Goal: Check status: Verify the current state of an ongoing process or item

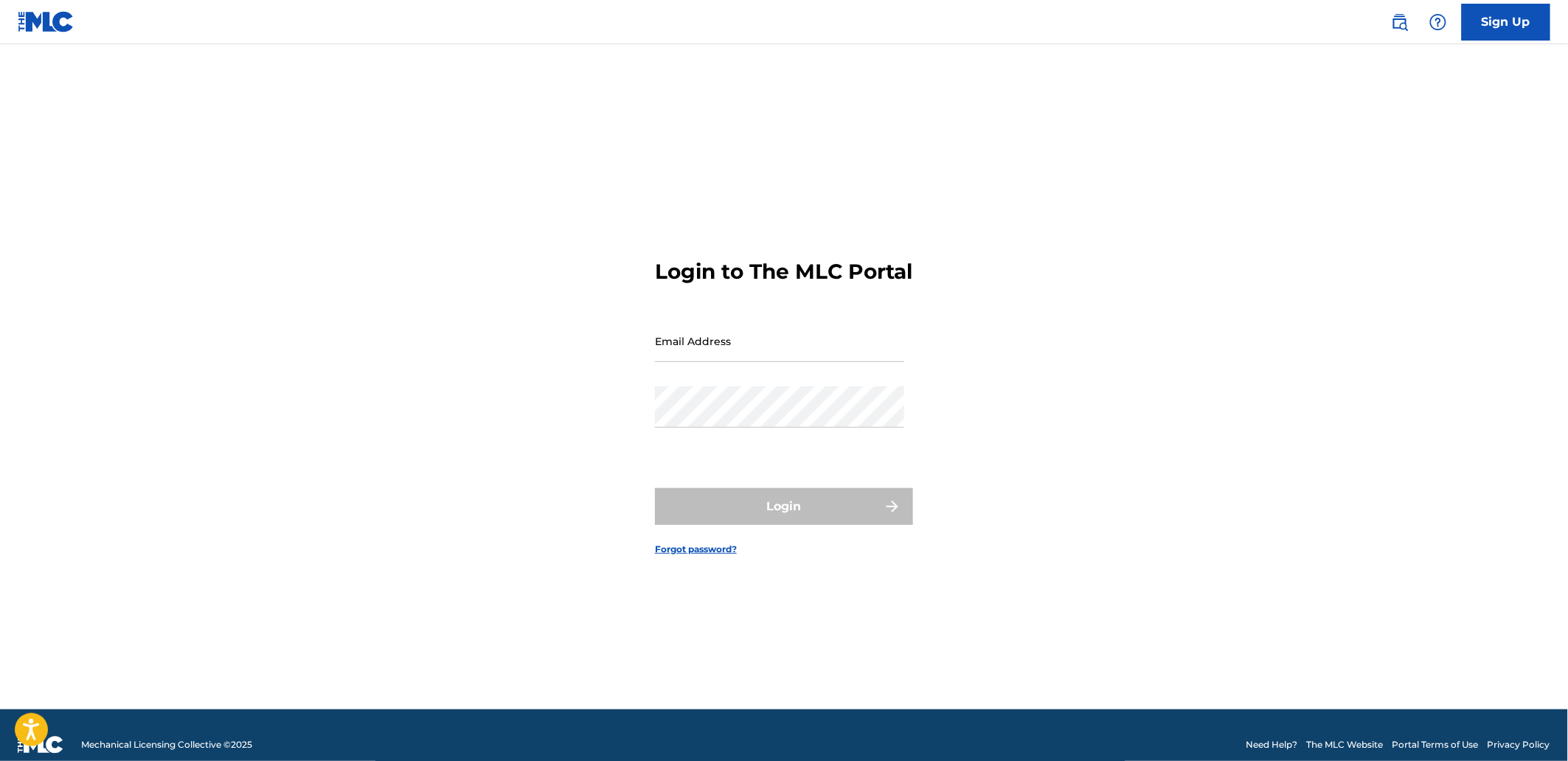
click at [729, 354] on input "Email Address" at bounding box center [779, 341] width 249 height 42
type input "[EMAIL_ADDRESS][DOMAIN_NAME]"
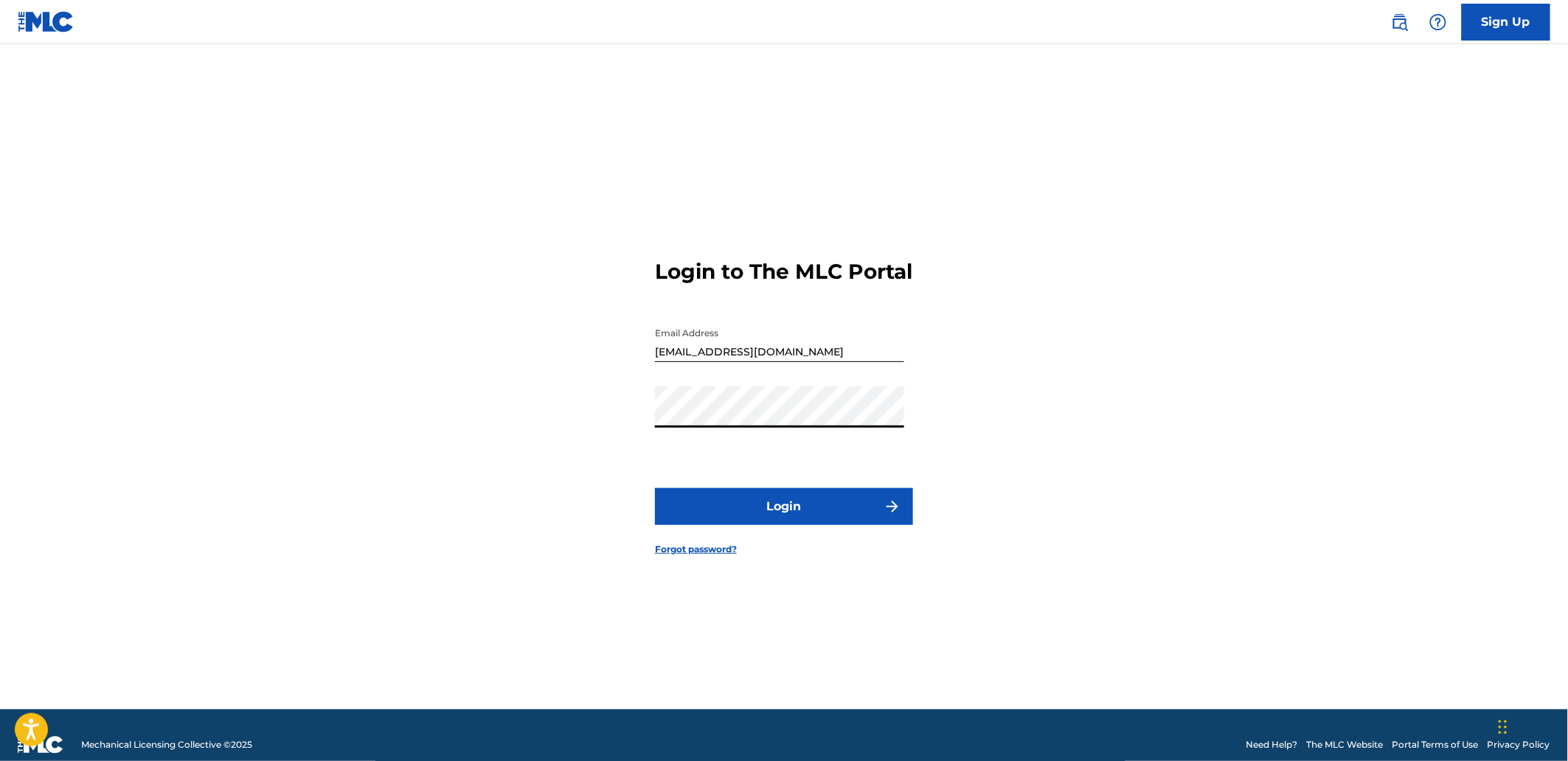
click at [778, 494] on button "Login" at bounding box center [784, 507] width 258 height 37
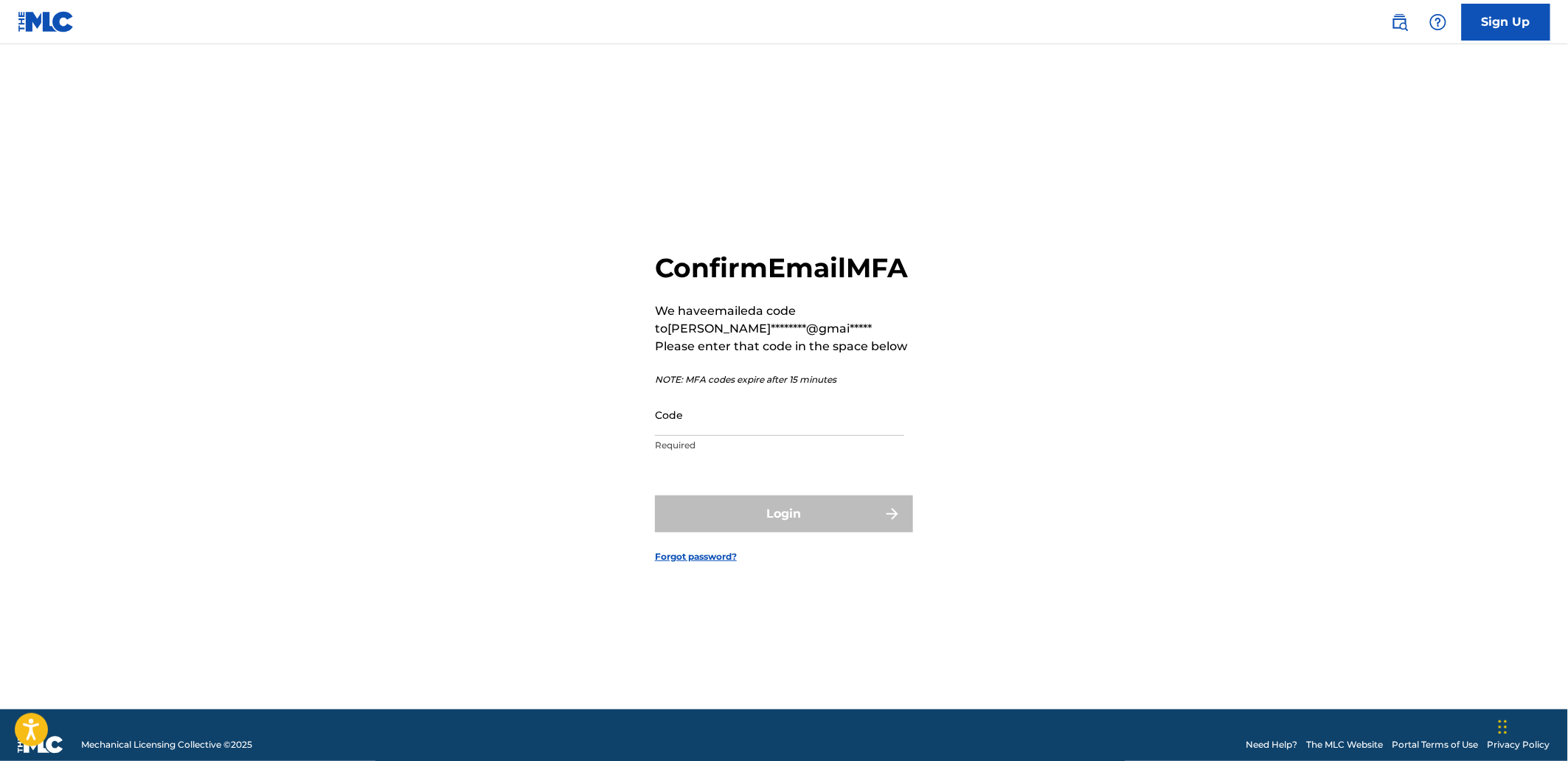
drag, startPoint x: 718, startPoint y: 436, endPoint x: 720, endPoint y: 418, distance: 18.1
click at [719, 436] on div "Code Required" at bounding box center [779, 426] width 249 height 66
click at [720, 417] on input "Code" at bounding box center [779, 414] width 249 height 42
paste input "333334"
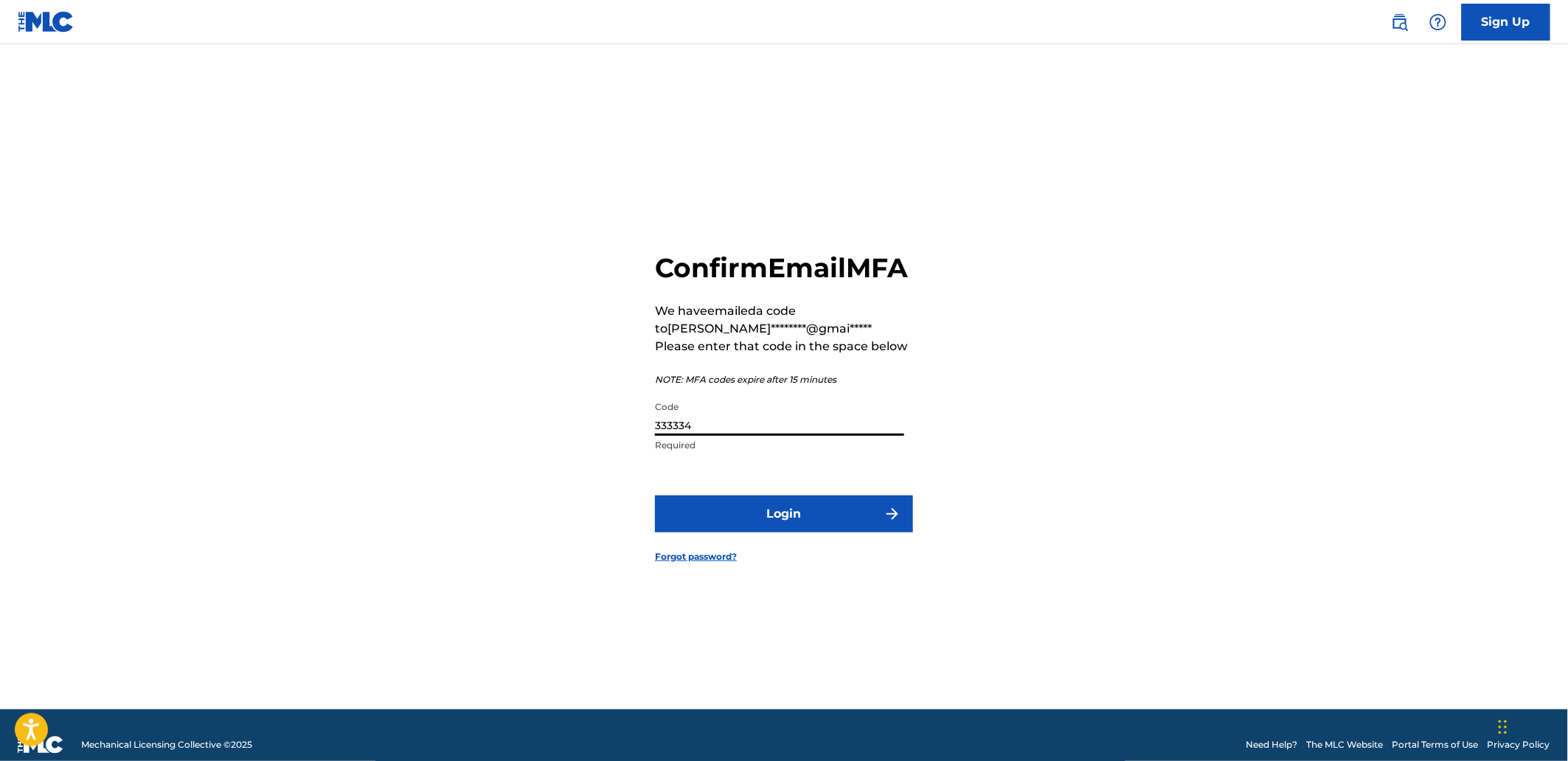
type input "333334"
click at [777, 507] on button "Login" at bounding box center [784, 514] width 258 height 37
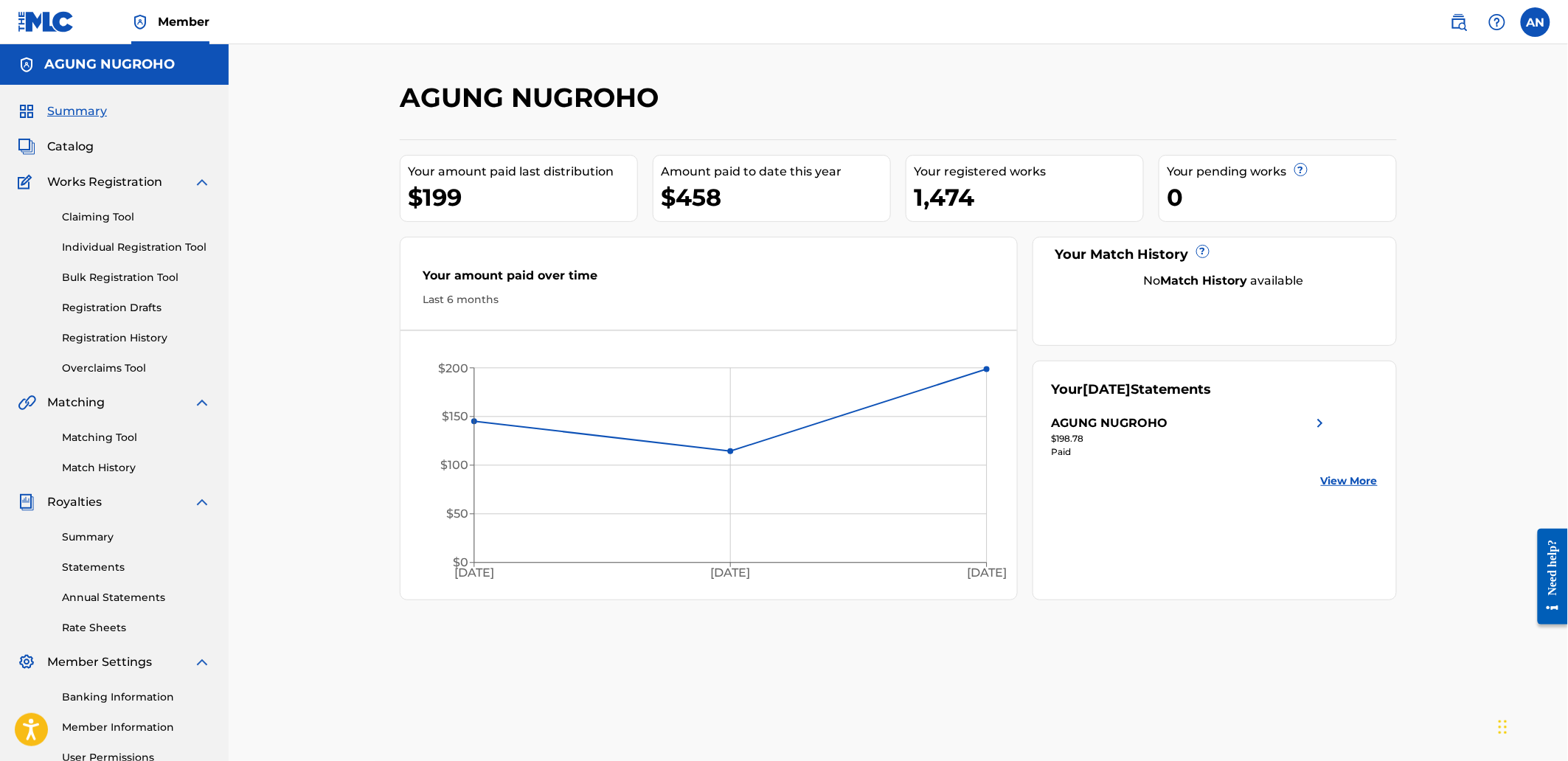
click at [112, 464] on link "Match History" at bounding box center [136, 467] width 149 height 16
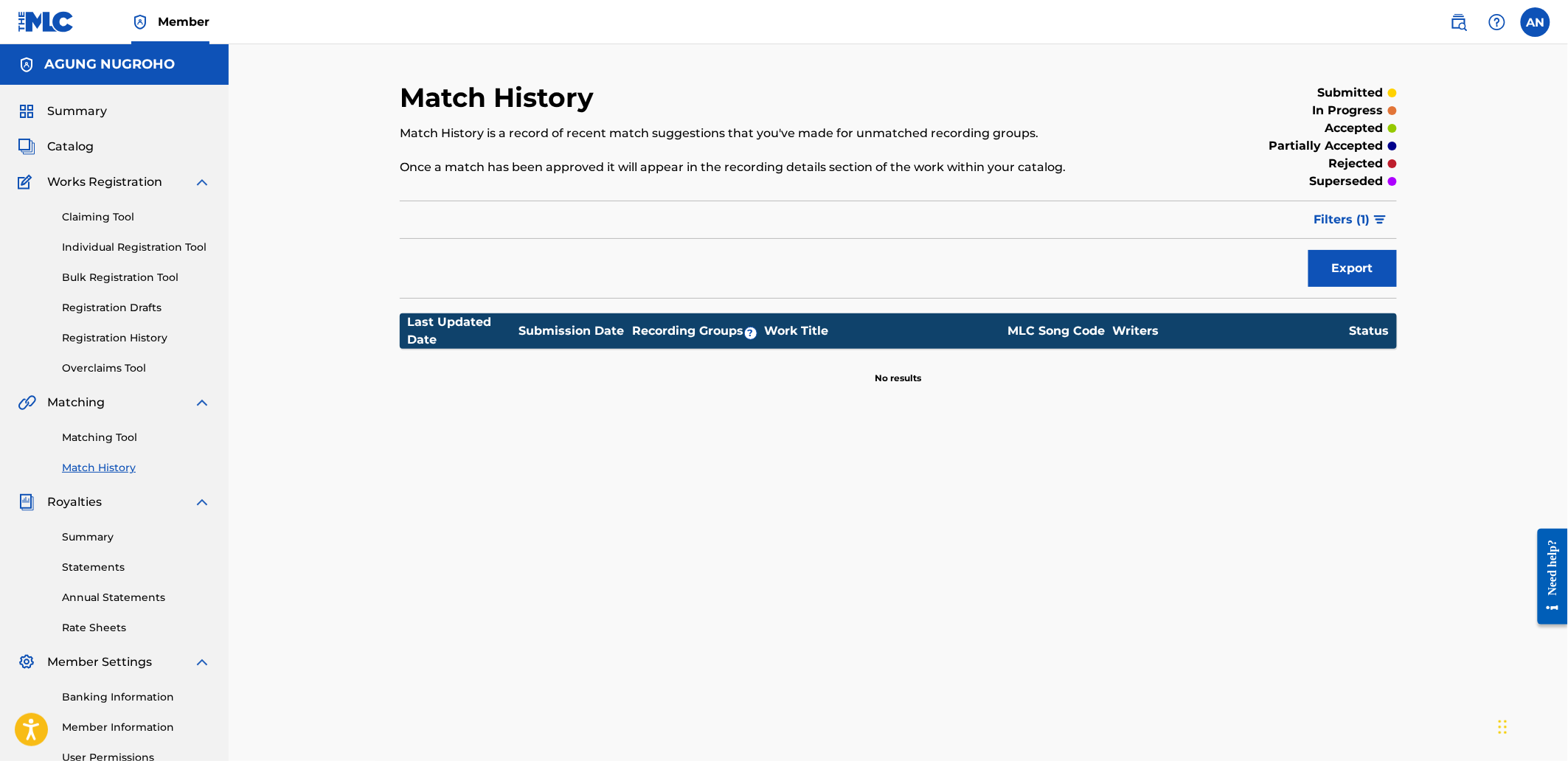
click at [93, 532] on link "Summary" at bounding box center [136, 537] width 149 height 16
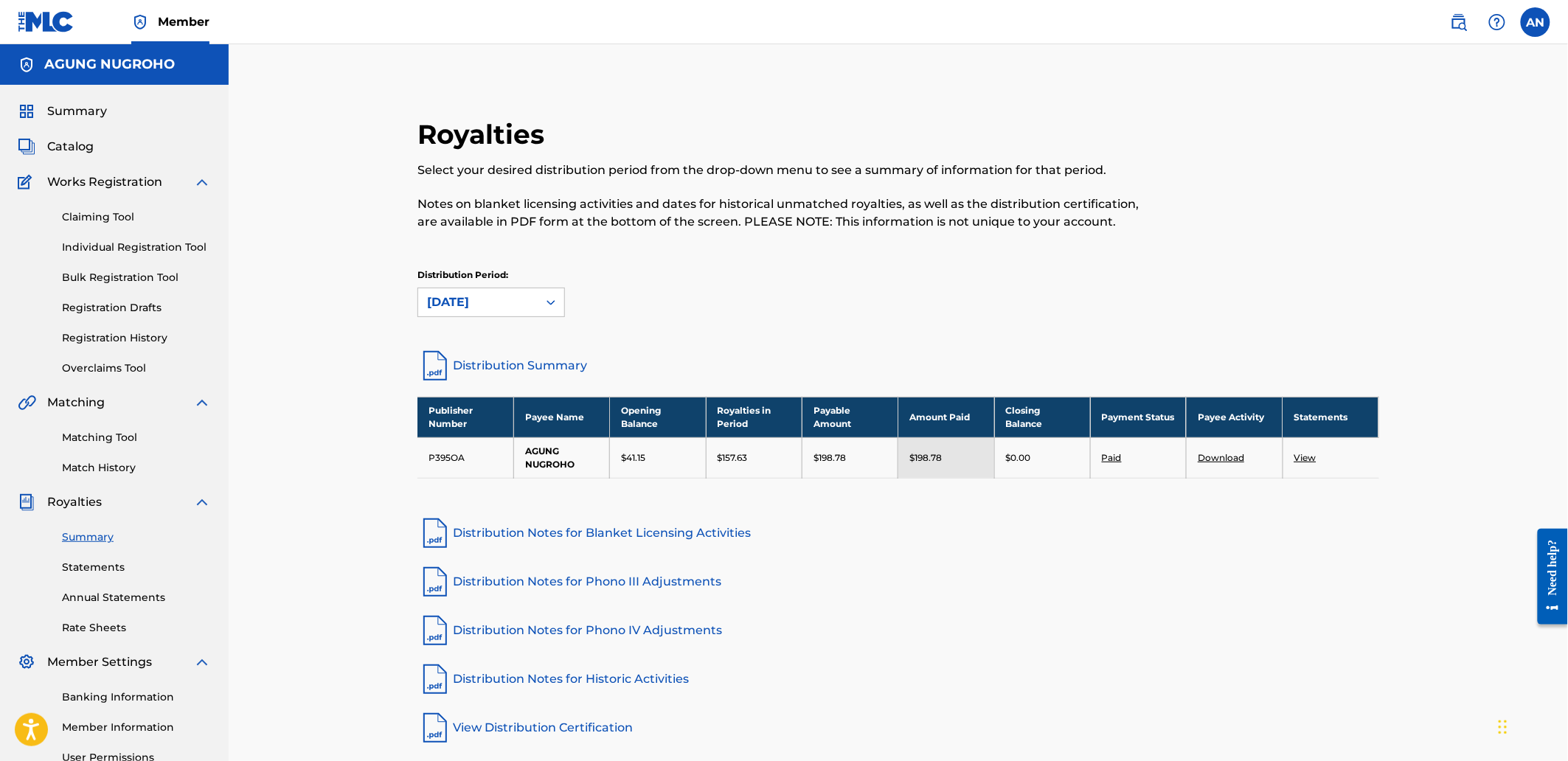
click at [87, 254] on link "Individual Registration Tool" at bounding box center [136, 247] width 149 height 16
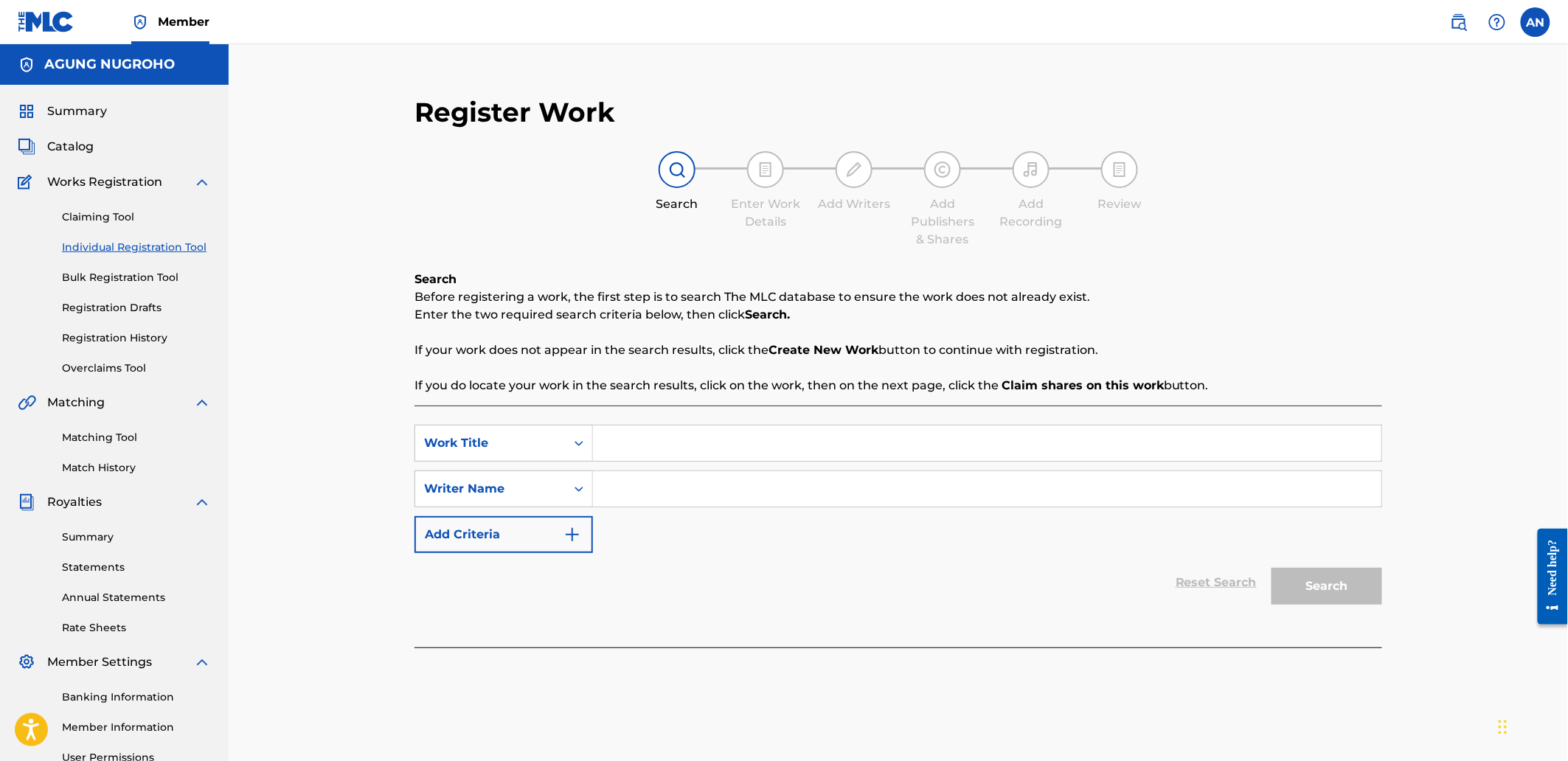
click at [107, 339] on link "Registration History" at bounding box center [136, 338] width 149 height 16
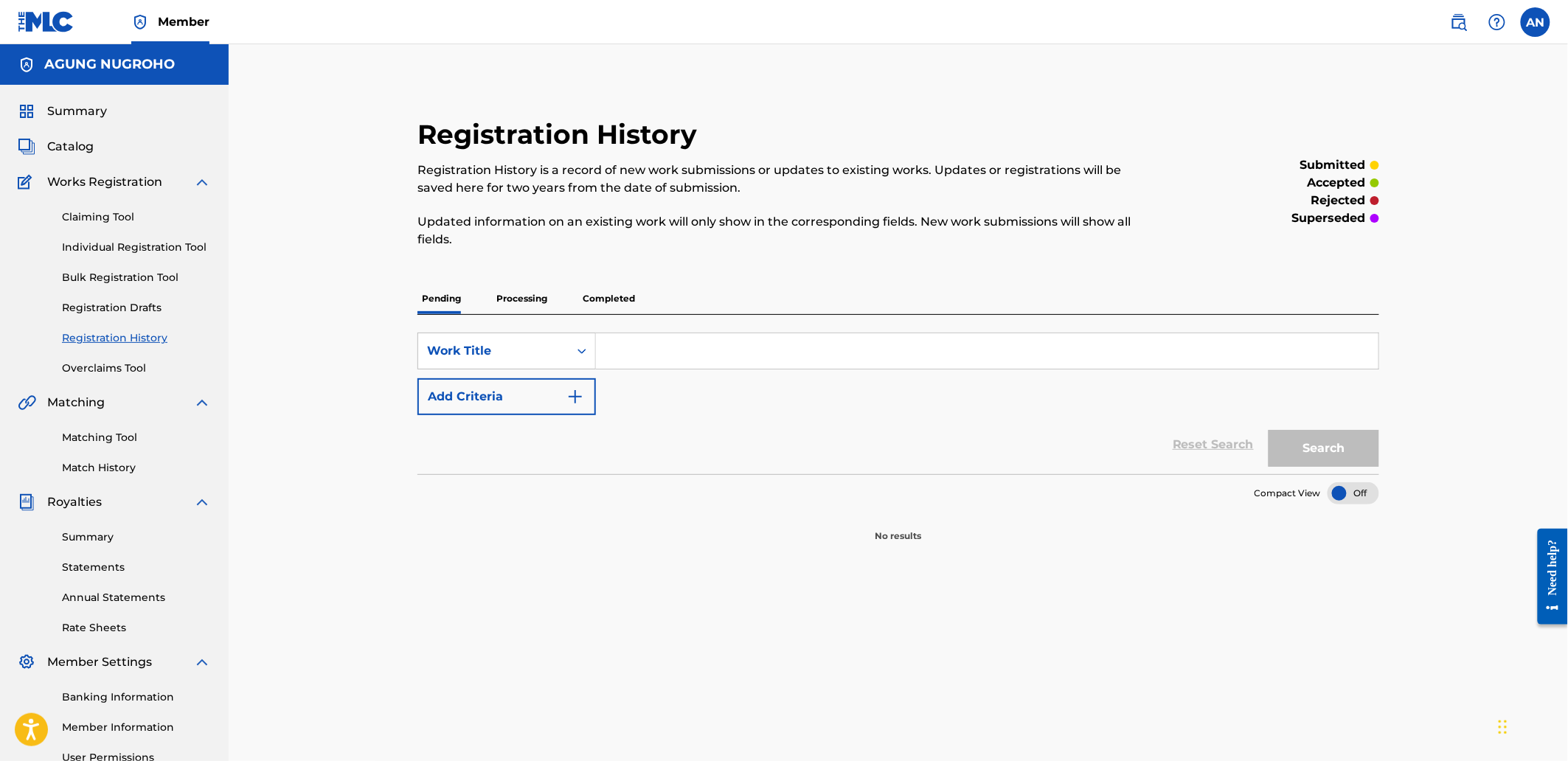
click at [506, 286] on p "Processing" at bounding box center [522, 299] width 60 height 31
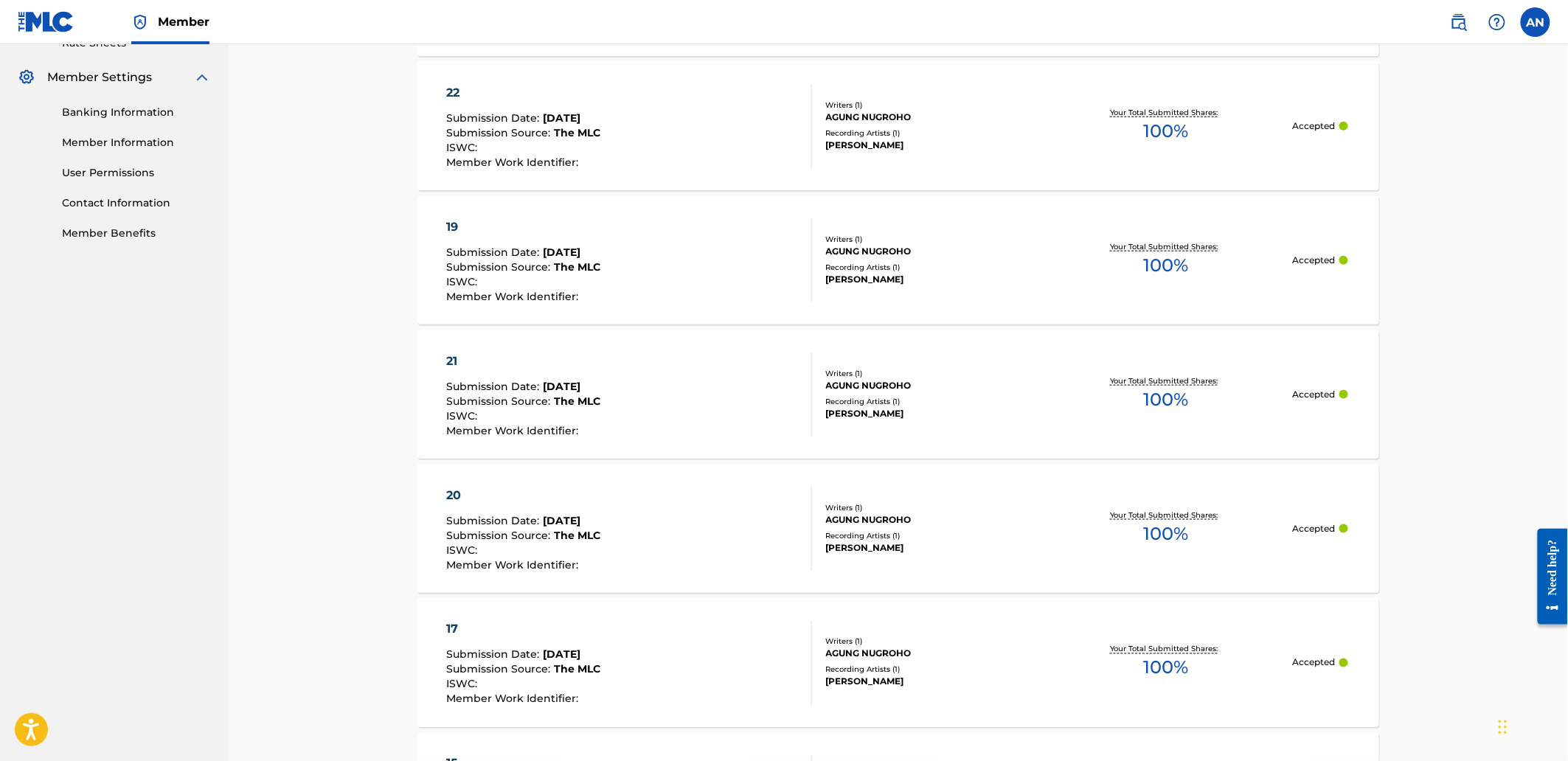
scroll to position [339, 0]
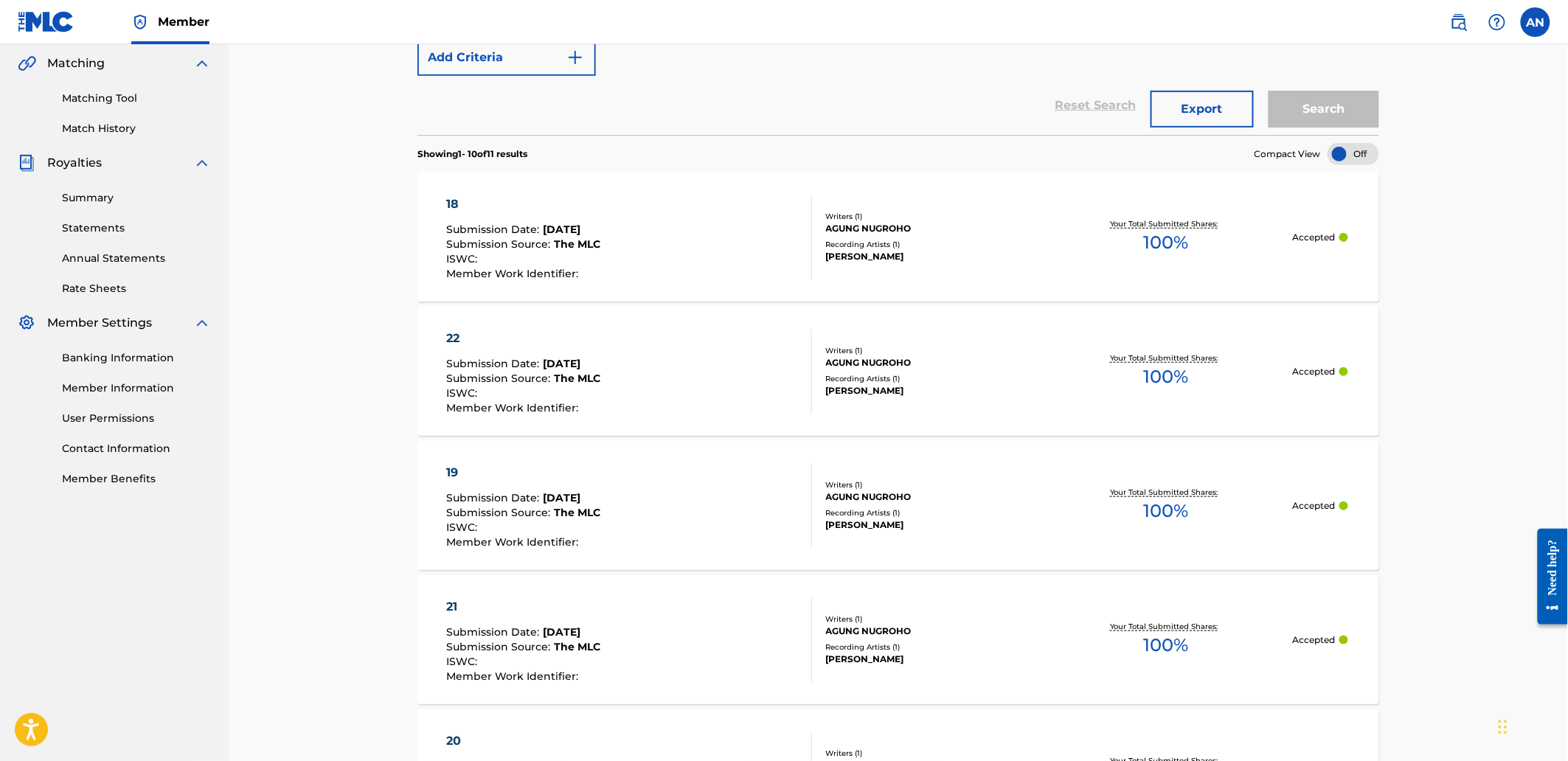
click at [464, 357] on span "Submission Date :" at bounding box center [495, 364] width 97 height 13
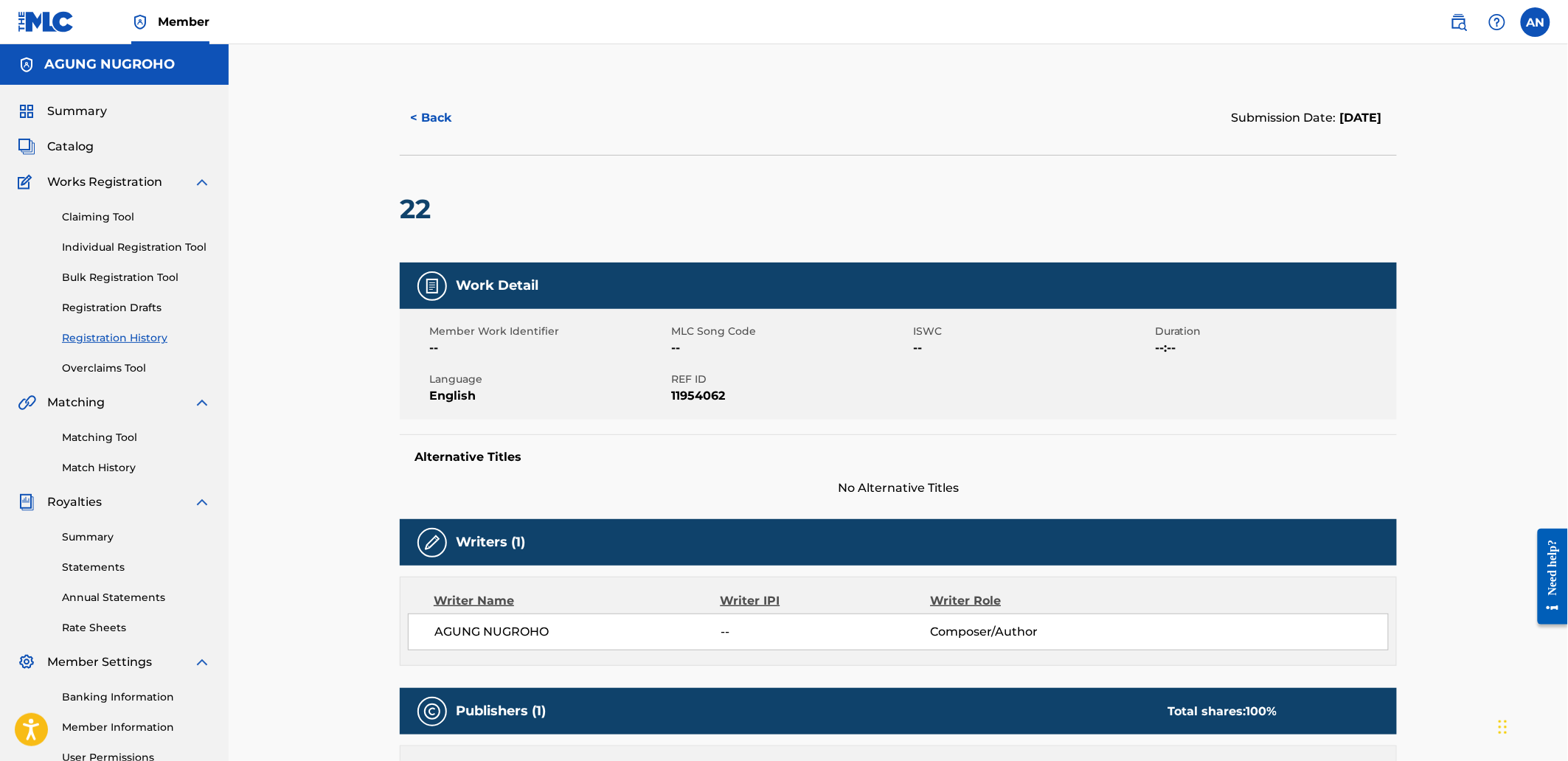
click at [444, 115] on button "< Back" at bounding box center [444, 118] width 89 height 37
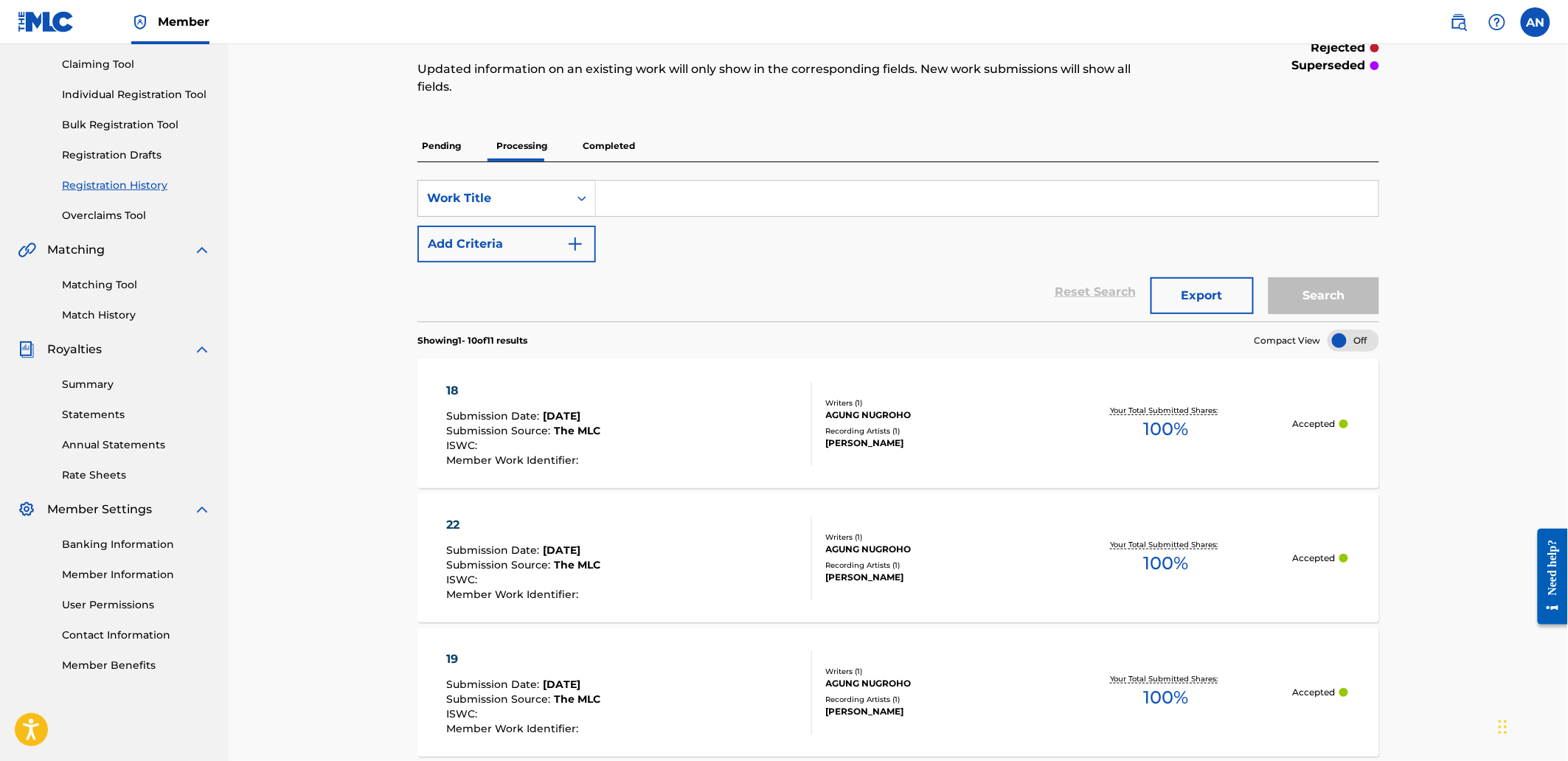
scroll to position [399, 0]
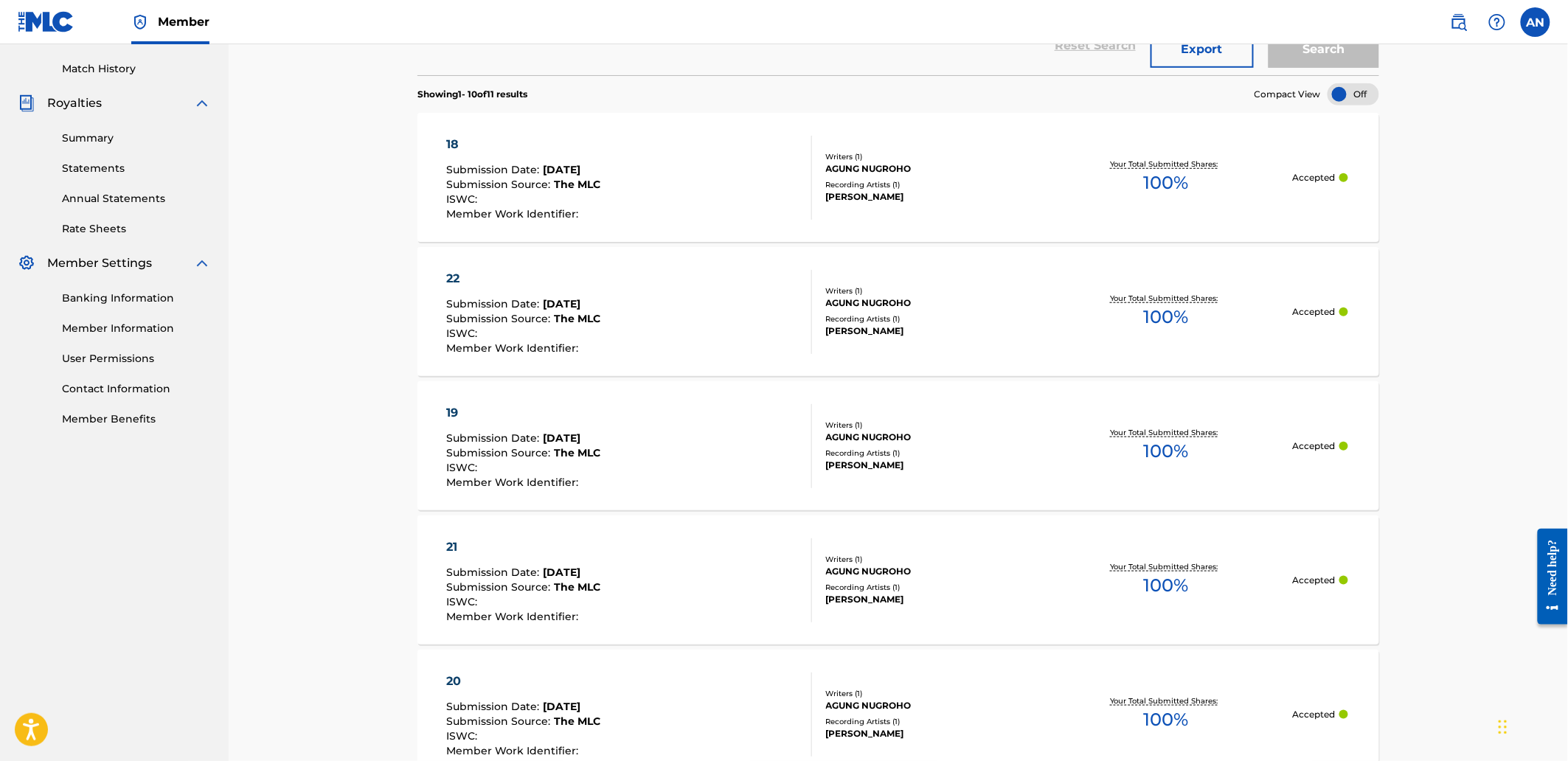
click at [525, 408] on div "19 Submission Date : [DATE] Submission Source : The MLC ISWC : Member Work Iden…" at bounding box center [523, 446] width 154 height 84
